Goal: Information Seeking & Learning: Learn about a topic

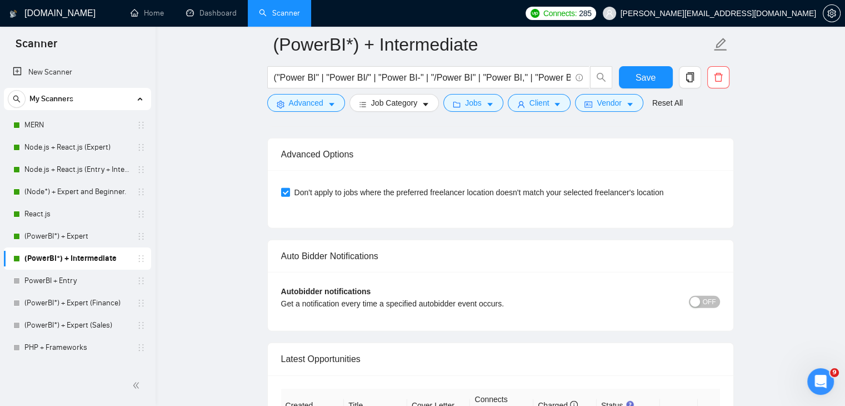
scroll to position [2, 0]
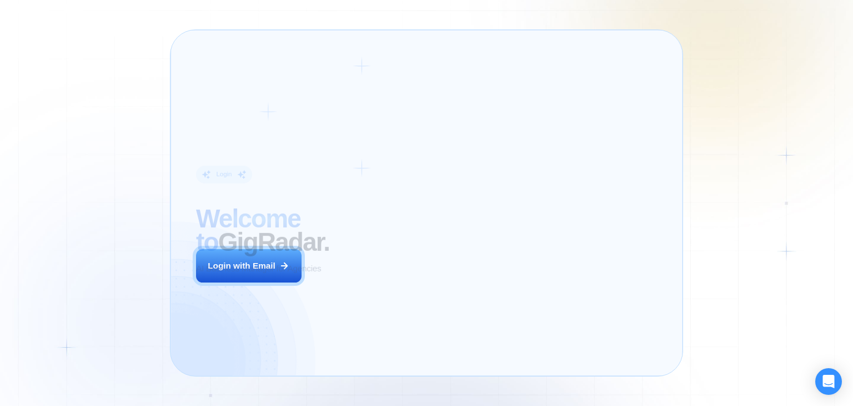
click at [398, 272] on div "Login ‍ Welcome to GigRadar. AI Business Manager for Agencies Login with Email" at bounding box center [292, 203] width 219 height 320
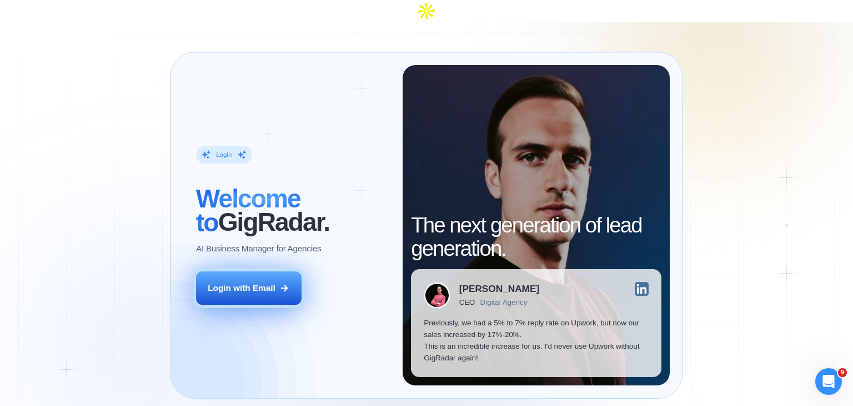
click at [287, 272] on button "Login with Email" at bounding box center [249, 287] width 106 height 33
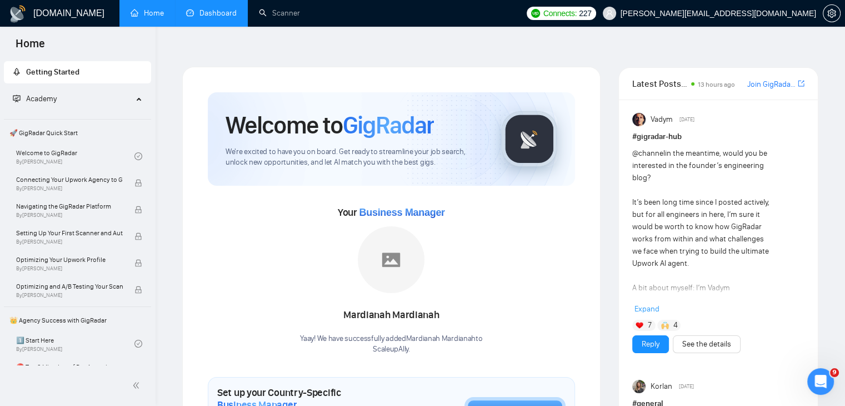
click at [200, 18] on link "Dashboard" at bounding box center [211, 12] width 51 height 9
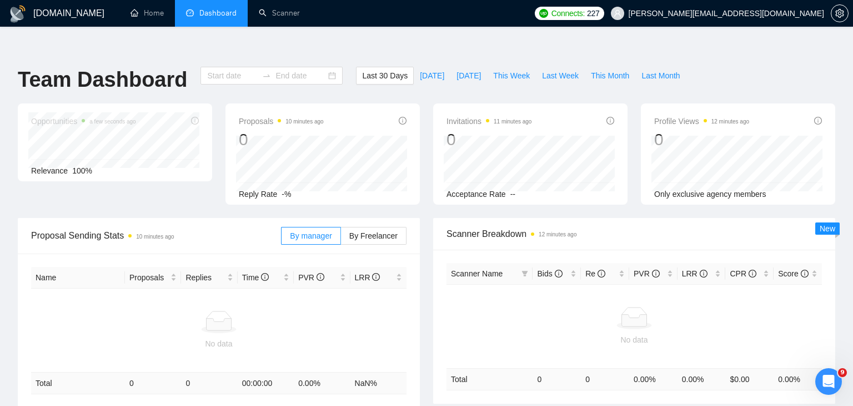
type input "[DATE]"
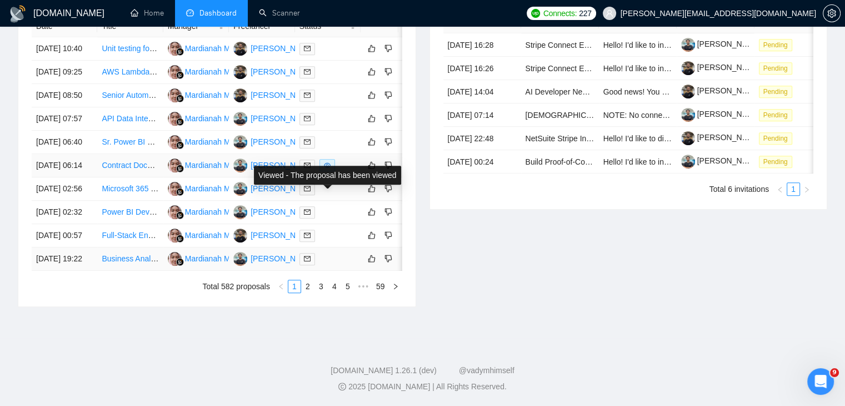
scroll to position [528, 0]
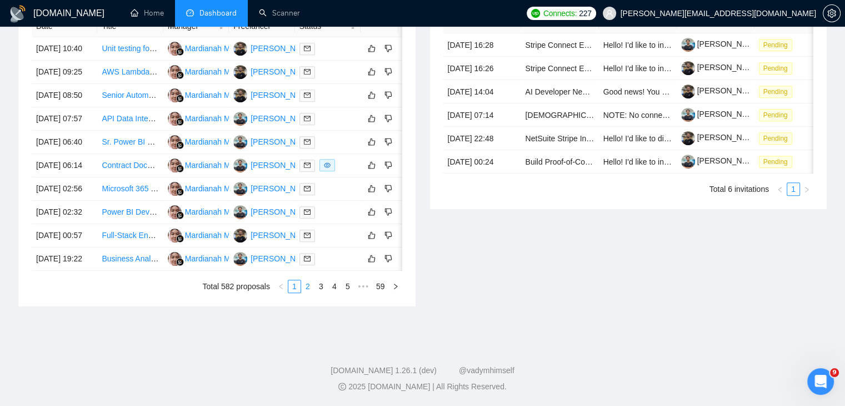
click at [307, 292] on link "2" at bounding box center [308, 286] width 12 height 12
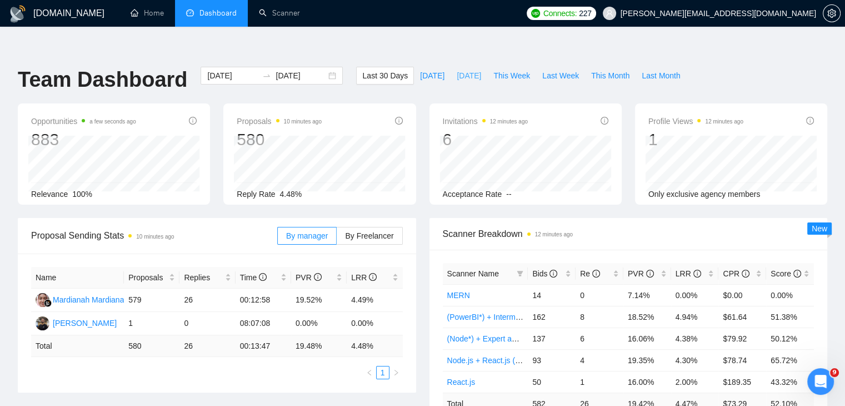
click at [459, 69] on span "[DATE]" at bounding box center [469, 75] width 24 height 12
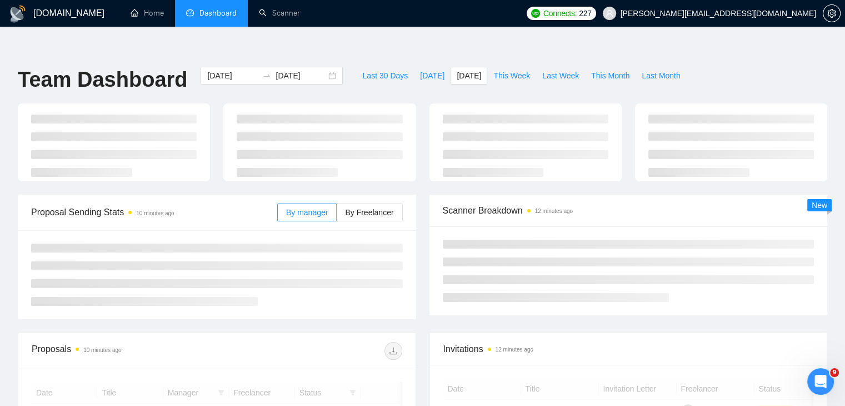
type input "[DATE]"
type input "2025-10-02"
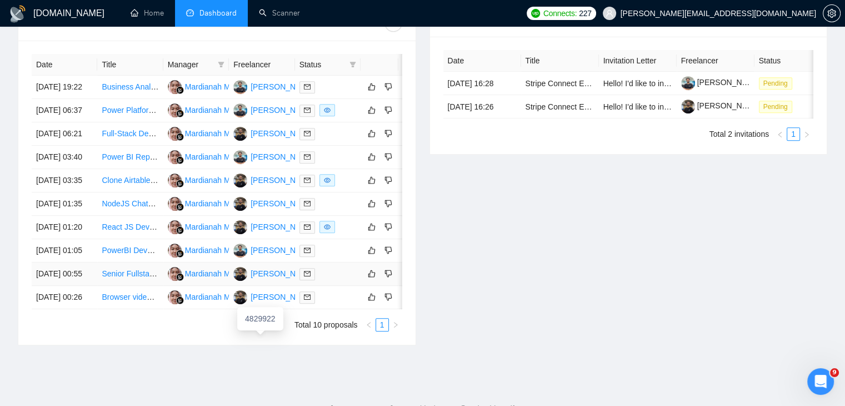
scroll to position [587, 0]
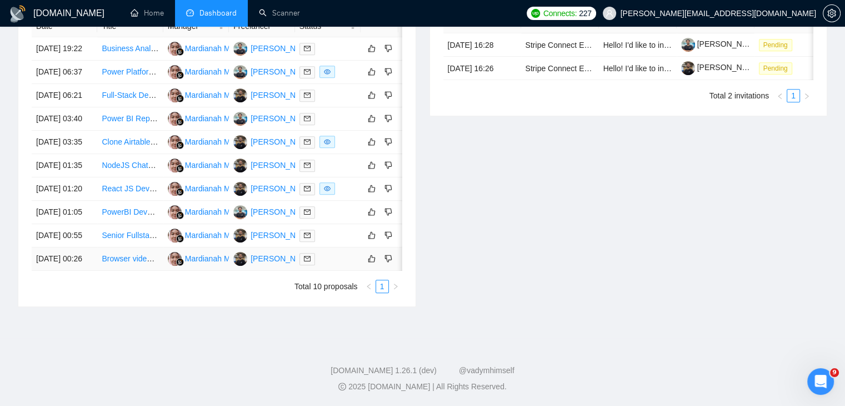
click at [117, 254] on link "Browser video game project" at bounding box center [150, 258] width 97 height 9
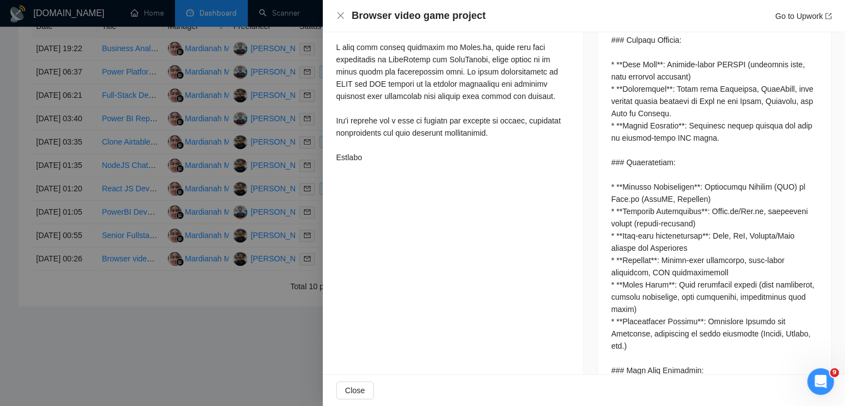
scroll to position [536, 0]
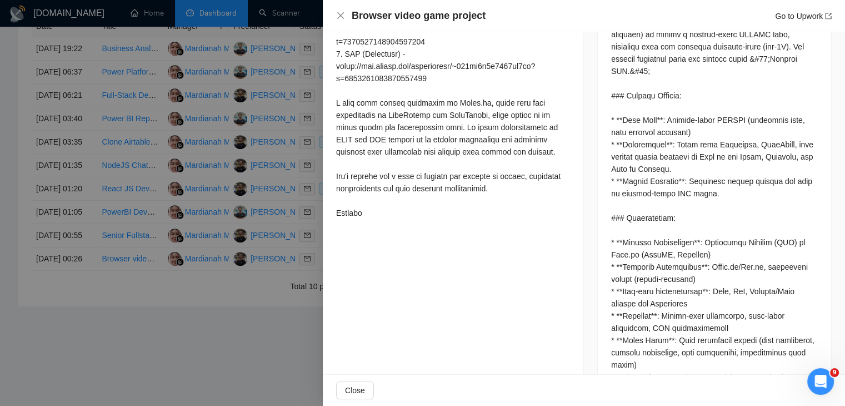
click at [177, 72] on div at bounding box center [422, 203] width 845 height 406
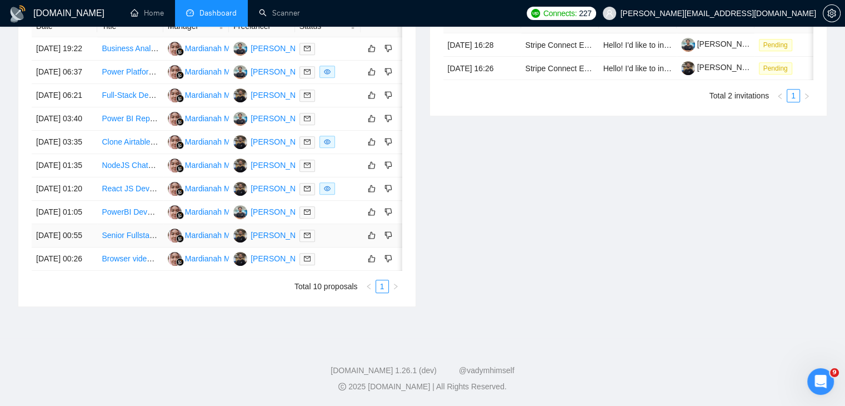
click at [141, 224] on td "Senior Fullstack Developer with Map Technologies Expertise" at bounding box center [130, 235] width 66 height 23
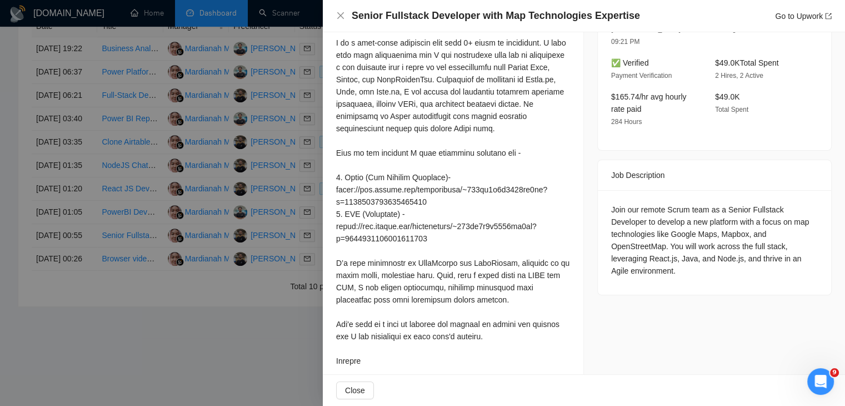
scroll to position [362, 0]
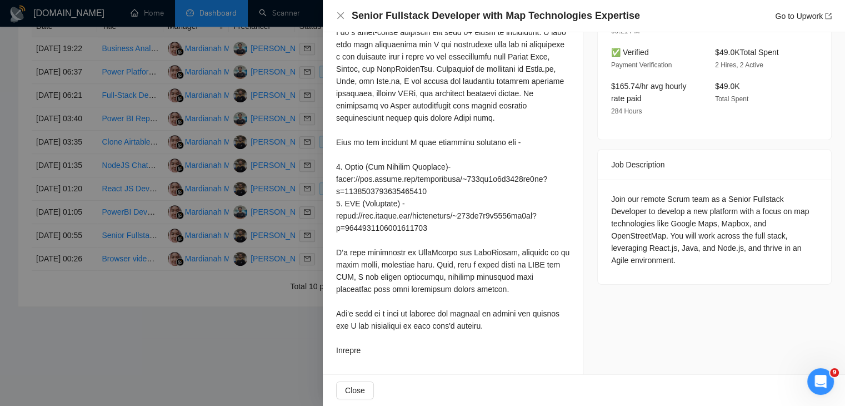
click at [220, 188] on div at bounding box center [422, 203] width 845 height 406
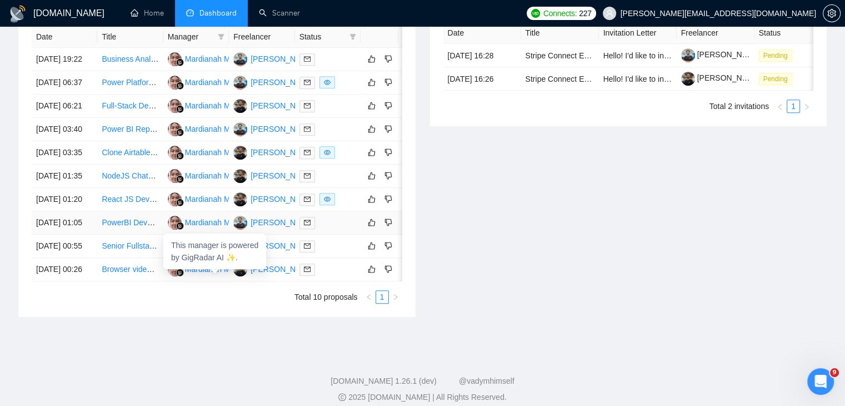
scroll to position [471, 0]
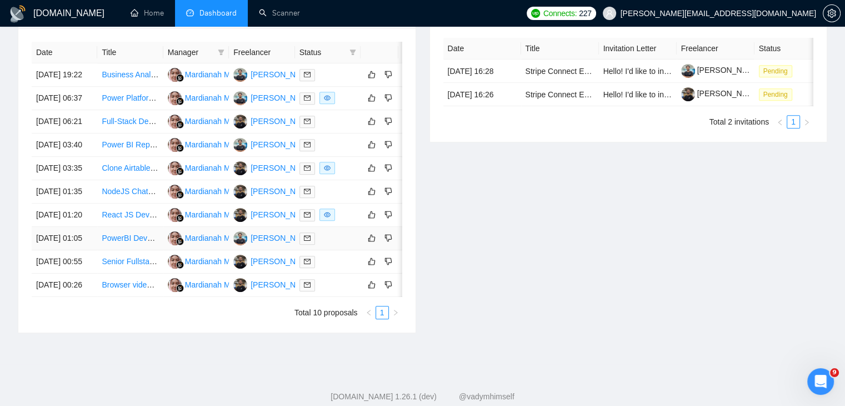
click at [131, 242] on link "PowerBI Developer for Dashboard Optimization and Integration" at bounding box center [211, 237] width 218 height 9
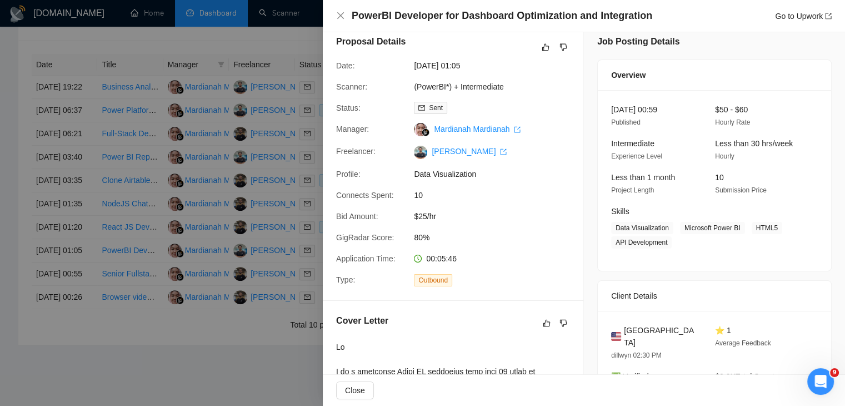
scroll to position [399, 0]
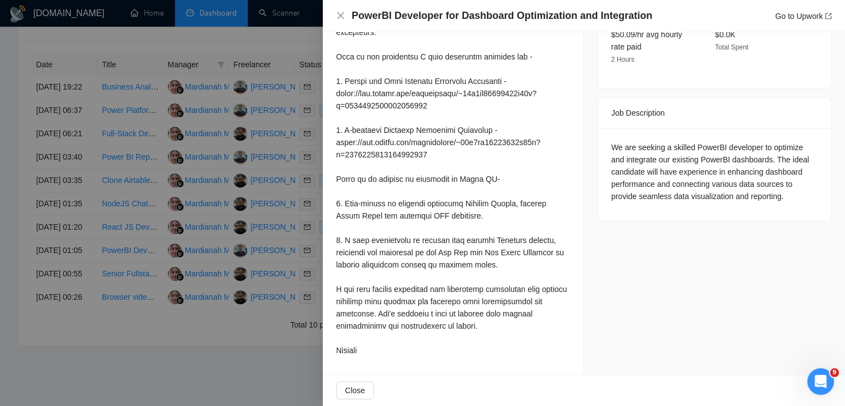
click at [91, 187] on div at bounding box center [422, 203] width 845 height 406
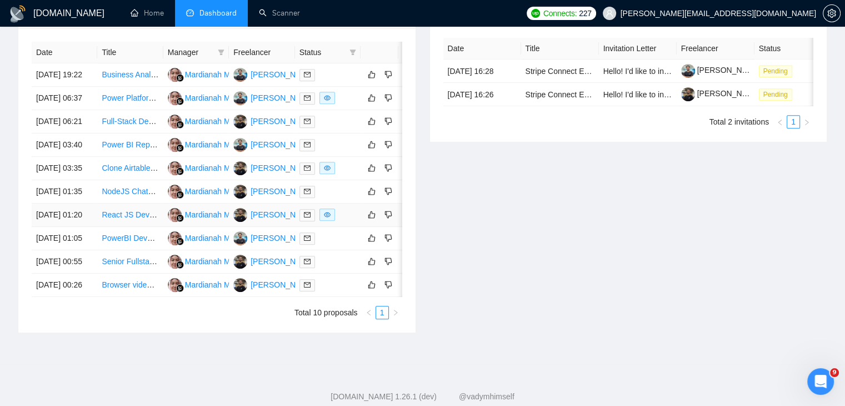
click at [129, 219] on link "React JS Developer - Web Applications" at bounding box center [170, 214] width 136 height 9
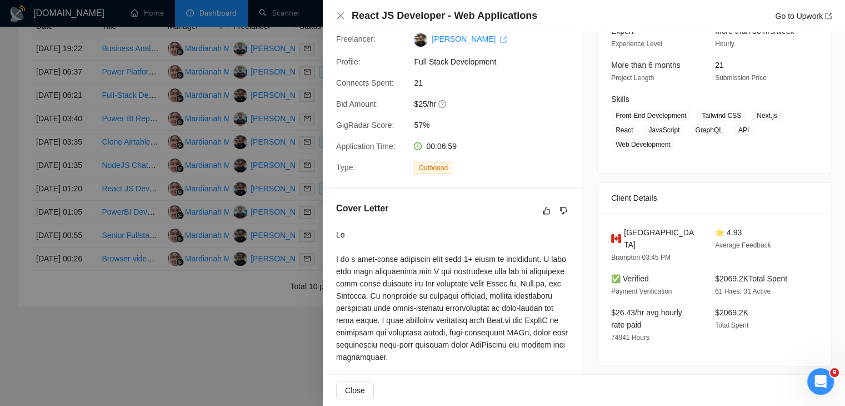
scroll to position [122, 0]
click at [109, 132] on div at bounding box center [422, 203] width 845 height 406
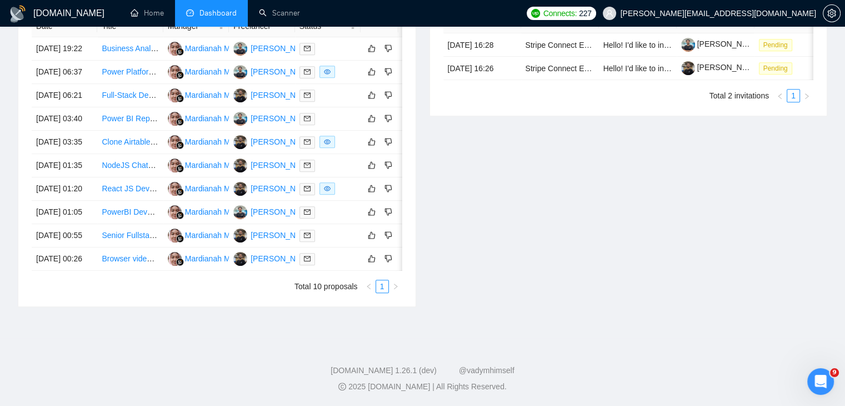
click at [102, 184] on link "React JS Developer - Web Applications" at bounding box center [170, 188] width 136 height 9
